Goal: Find specific page/section: Find specific page/section

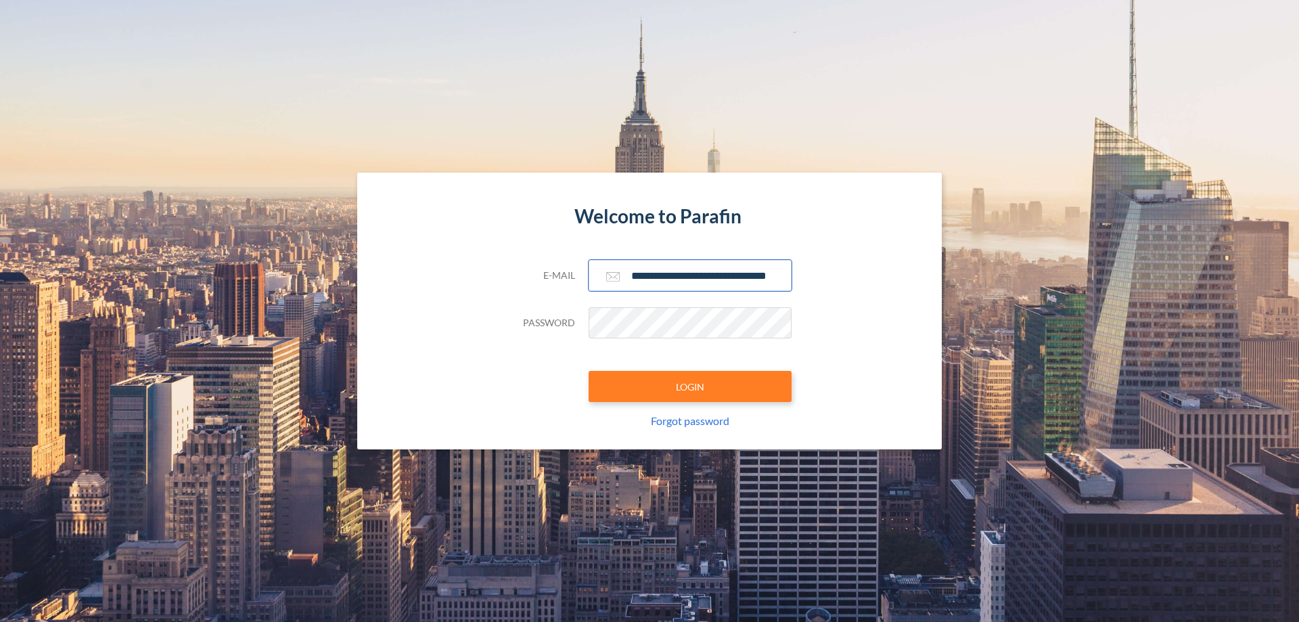
type input "**********"
click at [690, 386] on button "LOGIN" at bounding box center [690, 386] width 203 height 31
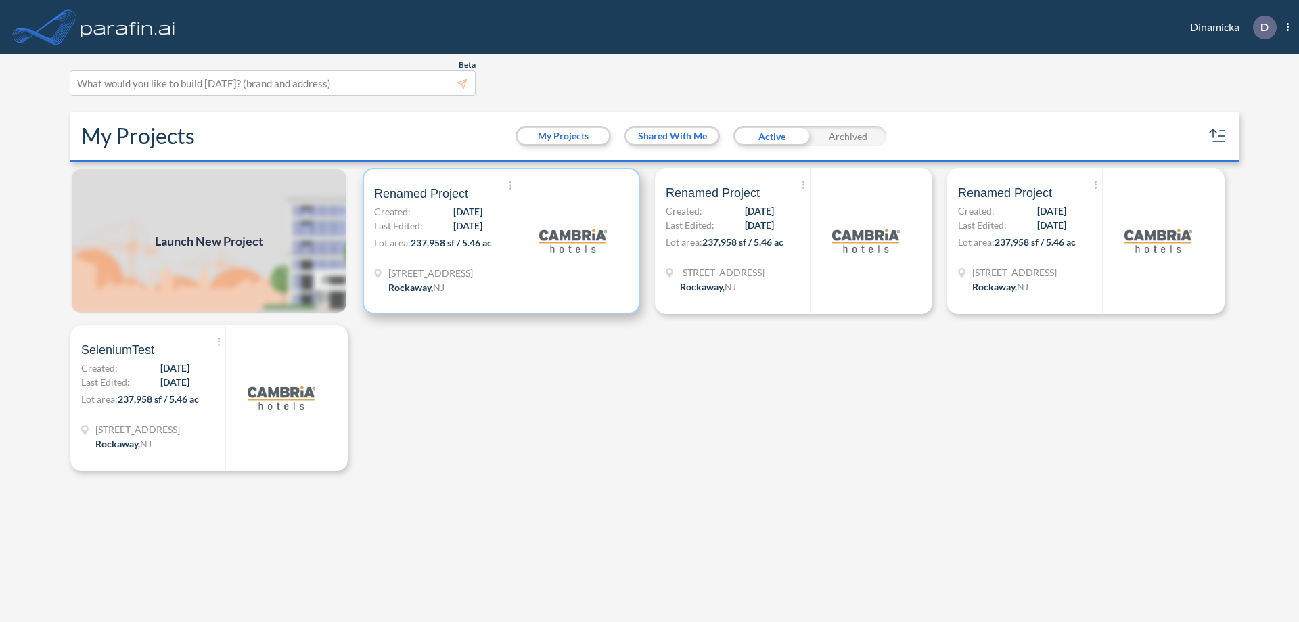
scroll to position [3, 0]
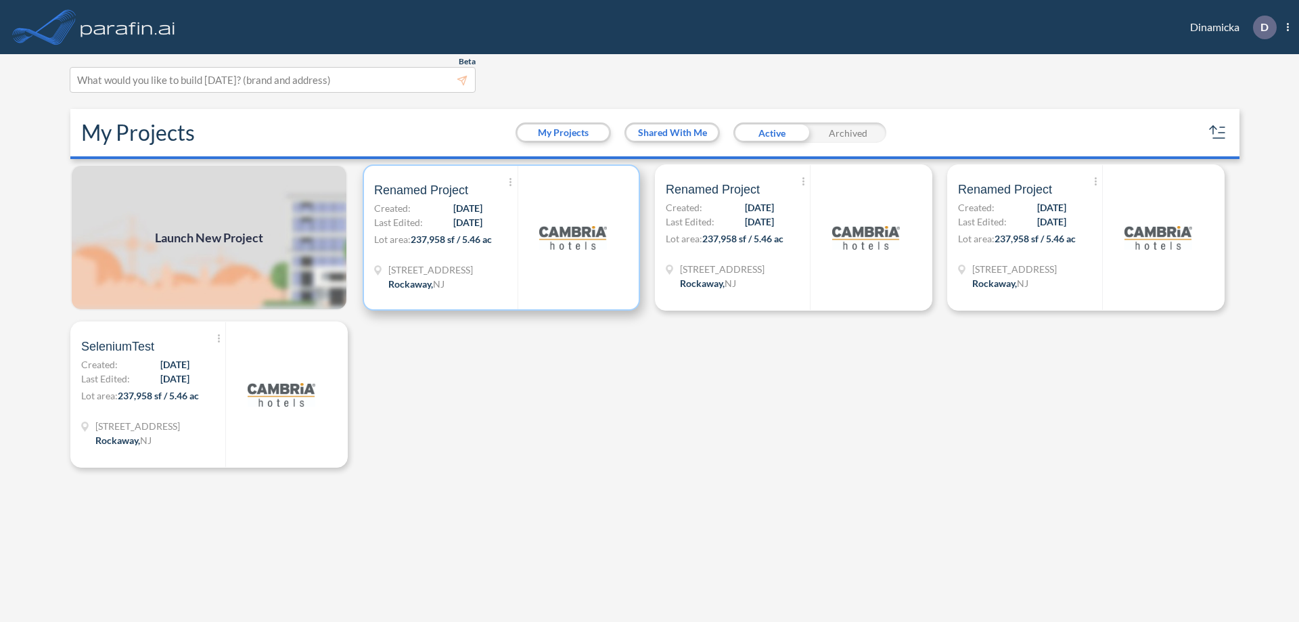
click at [502, 238] on p "Lot area: 237,958 sf / 5.46 ac" at bounding box center [445, 242] width 143 height 20
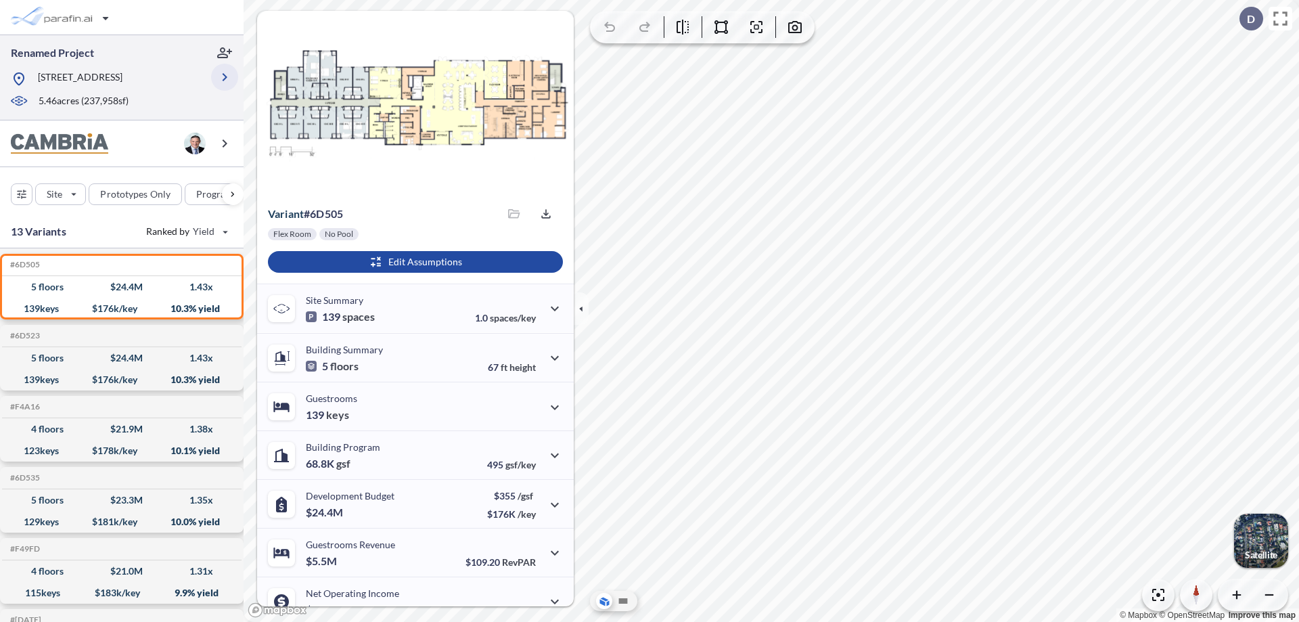
click at [225, 77] on icon "button" at bounding box center [225, 77] width 16 height 16
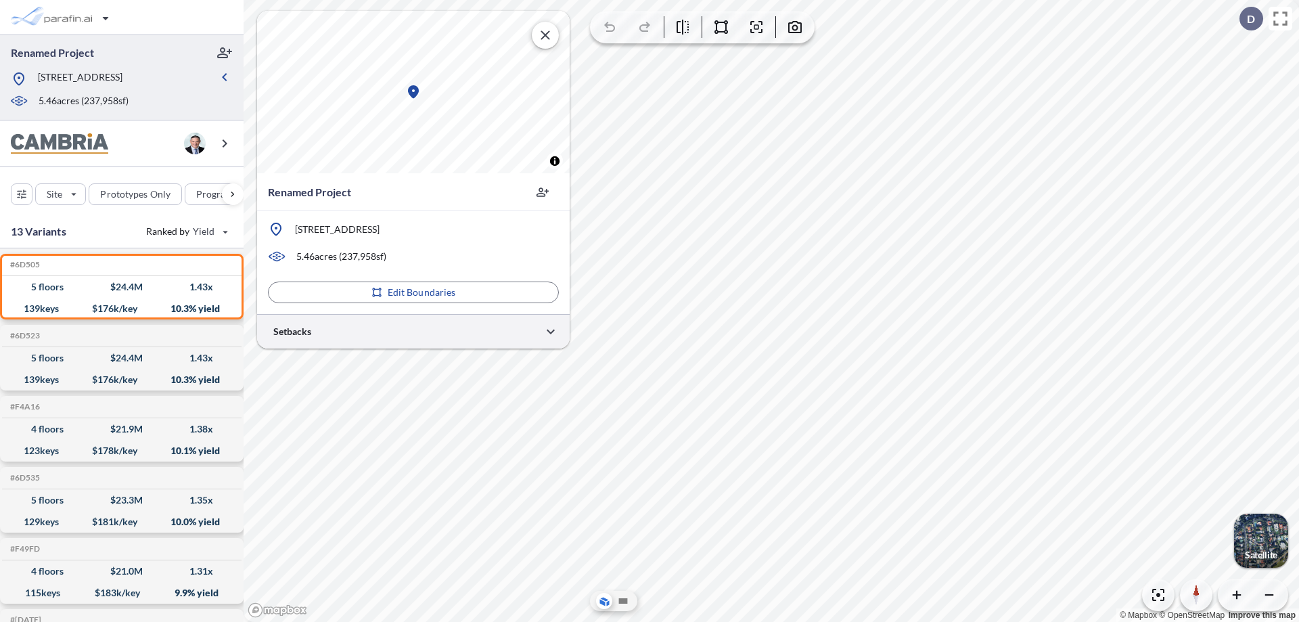
click at [414, 331] on div at bounding box center [413, 331] width 313 height 35
